Goal: Task Accomplishment & Management: Manage account settings

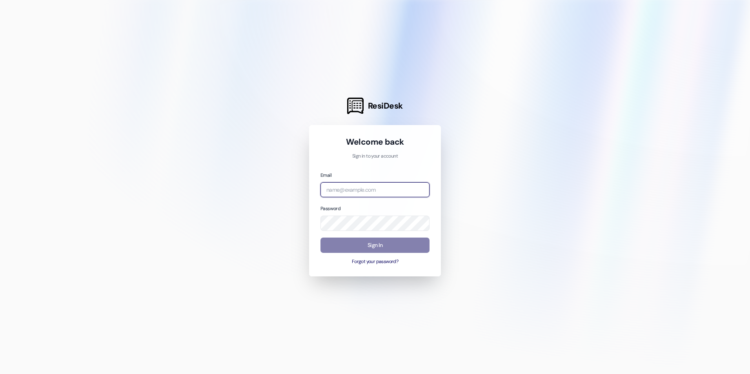
drag, startPoint x: 0, startPoint y: 0, endPoint x: 378, endPoint y: 193, distance: 424.7
click at [378, 193] on input "email" at bounding box center [374, 189] width 109 height 15
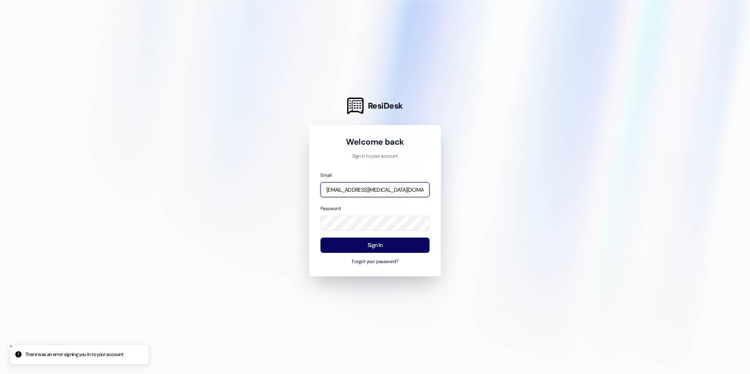
click at [378, 190] on input "[EMAIL_ADDRESS][MEDICAL_DATA][DOMAIN_NAME]" at bounding box center [374, 189] width 109 height 15
drag, startPoint x: 378, startPoint y: 190, endPoint x: 347, endPoint y: 190, distance: 31.0
click at [347, 190] on input "[EMAIL_ADDRESS][MEDICAL_DATA][DOMAIN_NAME]" at bounding box center [374, 189] width 109 height 15
type input "[EMAIL_ADDRESS][DOMAIN_NAME]"
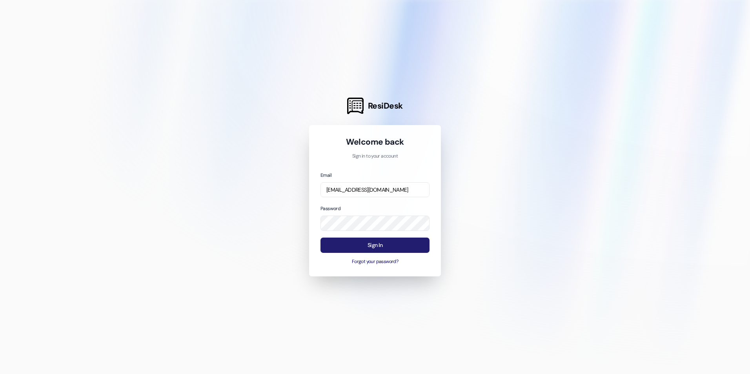
click at [322, 248] on button "Sign In" at bounding box center [374, 245] width 109 height 15
click at [367, 262] on button "Forgot your password?" at bounding box center [374, 261] width 109 height 7
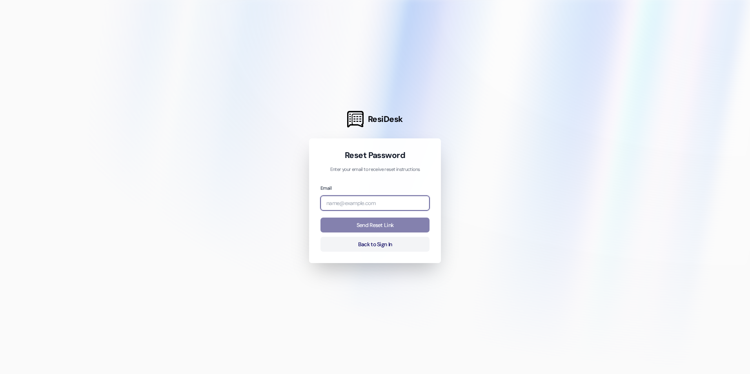
drag, startPoint x: 365, startPoint y: 206, endPoint x: 360, endPoint y: 202, distance: 7.0
click at [365, 206] on input "email" at bounding box center [374, 203] width 109 height 15
click at [363, 197] on input "email" at bounding box center [374, 203] width 109 height 15
click at [353, 203] on input "email" at bounding box center [374, 203] width 109 height 15
type input "[EMAIL_ADDRESS][MEDICAL_DATA][DOMAIN_NAME]"
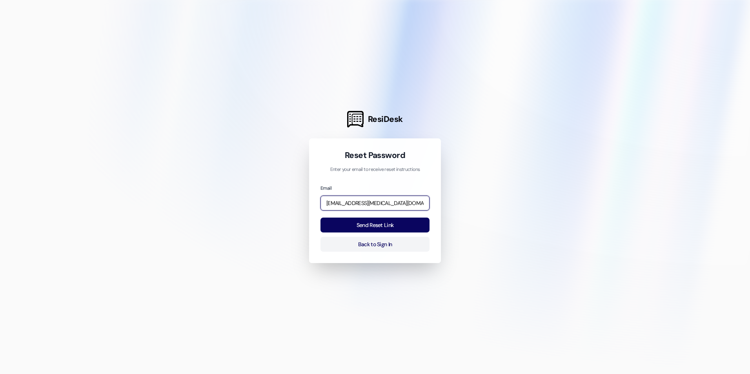
click at [320, 218] on button "Send Reset Link" at bounding box center [374, 225] width 109 height 15
